Goal: Check status: Check status

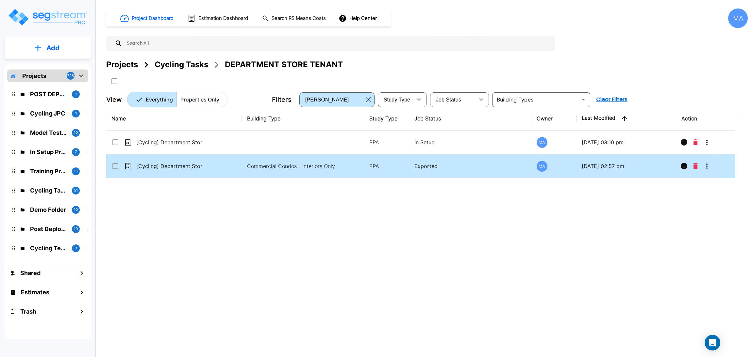
click at [222, 167] on td "[Cycling] Department Store Tenant - 090325" at bounding box center [174, 167] width 136 height 24
checkbox 090325"] "true"
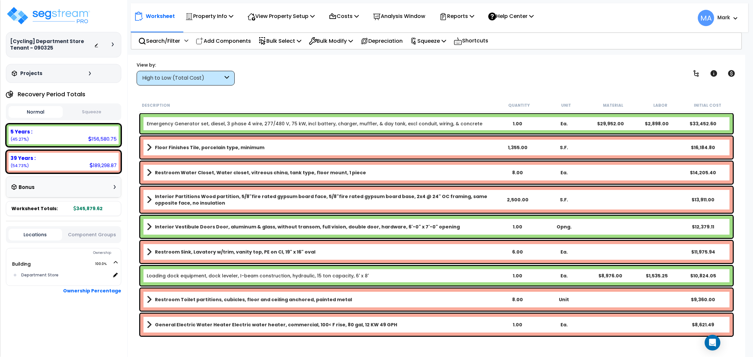
click at [211, 78] on div "High to Low (Total Cost)" at bounding box center [182, 78] width 81 height 8
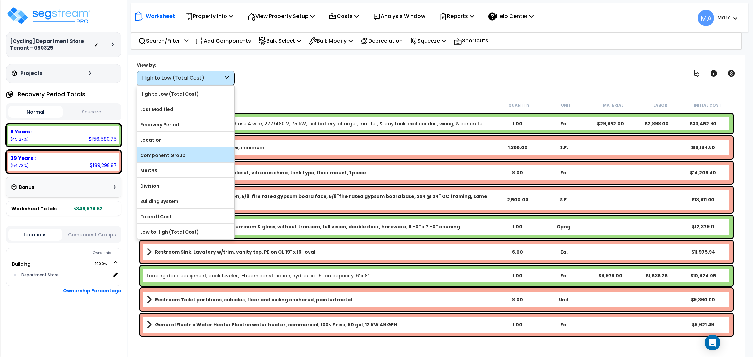
click at [183, 153] on label "Component Group" at bounding box center [185, 156] width 97 height 10
click at [0, 0] on input "Component Group" at bounding box center [0, 0] width 0 height 0
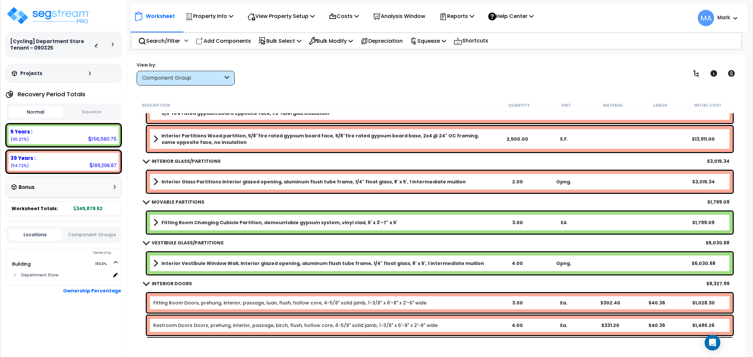
scroll to position [147, 0]
